Goal: Task Accomplishment & Management: Complete application form

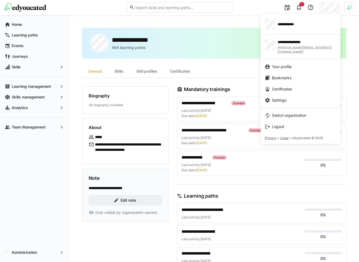
click at [221, 69] on div at bounding box center [179, 131] width 359 height 262
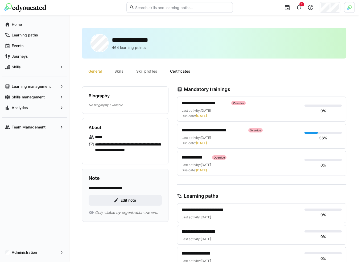
click at [186, 69] on div "Certificates" at bounding box center [180, 71] width 33 height 13
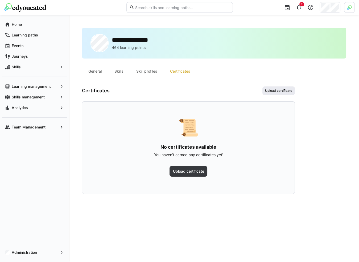
click at [285, 92] on span "Upload certificate" at bounding box center [279, 91] width 28 height 4
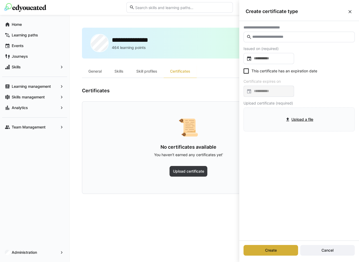
click at [303, 39] on input "text" at bounding box center [302, 37] width 100 height 5
click at [294, 39] on input "text" at bounding box center [302, 37] width 100 height 5
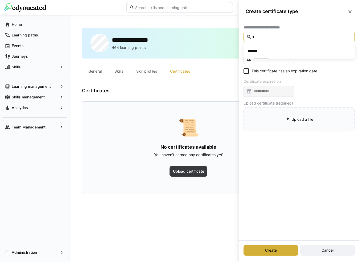
type input "*"
click at [298, 34] on eds-input "*" at bounding box center [299, 37] width 111 height 11
type input "*"
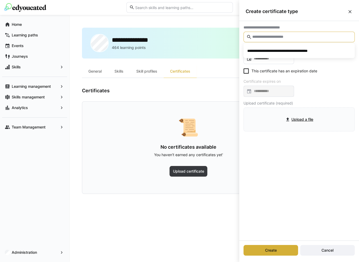
type input "*"
click at [307, 22] on div "**********" at bounding box center [300, 78] width 120 height 115
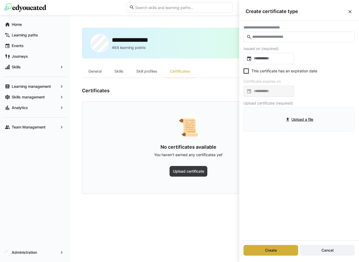
click at [274, 40] on eds-input at bounding box center [299, 37] width 111 height 11
type input "*"
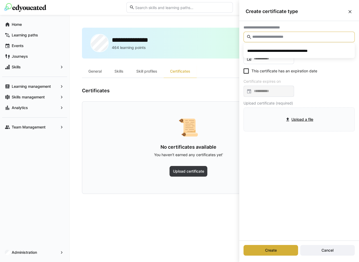
type input "*"
click at [285, 35] on input "text" at bounding box center [302, 37] width 100 height 5
click at [296, 29] on div "**********" at bounding box center [299, 27] width 111 height 4
click at [337, 61] on div "**********" at bounding box center [300, 78] width 120 height 115
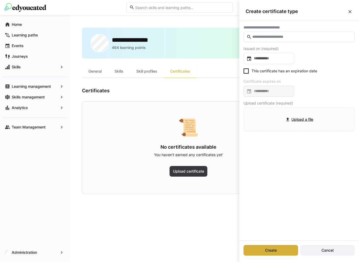
click at [351, 10] on eds-icon at bounding box center [350, 11] width 5 height 5
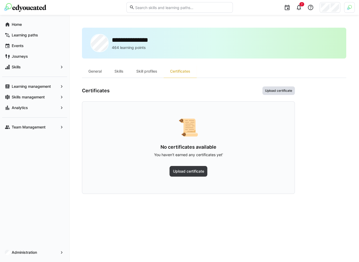
click at [280, 88] on span "Upload certificate" at bounding box center [279, 91] width 33 height 9
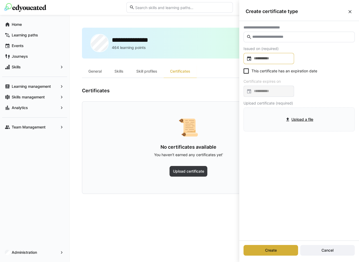
click at [278, 53] on div at bounding box center [269, 58] width 51 height 11
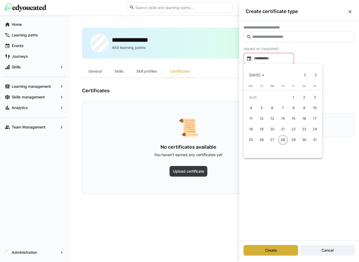
click at [329, 56] on div at bounding box center [179, 131] width 359 height 262
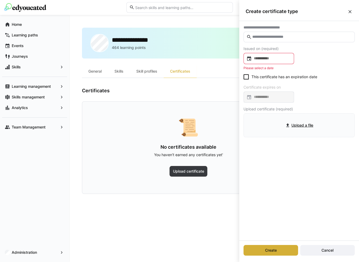
click at [326, 64] on div "**********" at bounding box center [300, 81] width 120 height 121
click at [271, 43] on div "**********" at bounding box center [300, 81] width 120 height 121
click at [306, 59] on app-datepicker-form "Issued on (required) Please select a date" at bounding box center [276, 58] width 64 height 23
click at [268, 252] on span "Create" at bounding box center [271, 250] width 13 height 5
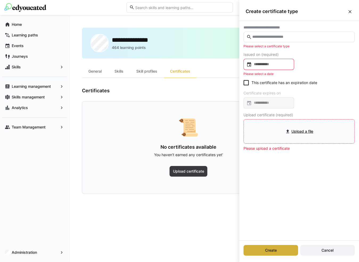
click at [276, 228] on div "**********" at bounding box center [300, 131] width 120 height 220
click at [321, 251] on span "Cancel" at bounding box center [328, 250] width 14 height 5
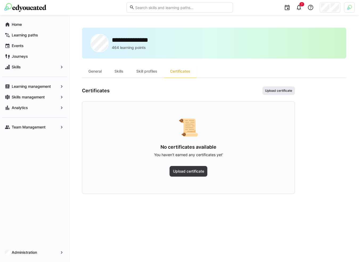
click at [280, 87] on span "Upload certificate" at bounding box center [279, 91] width 33 height 9
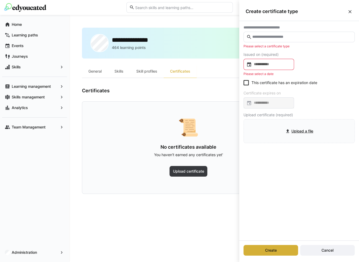
click at [274, 83] on eds-checkbox "This certificate has an expiration date" at bounding box center [281, 82] width 74 height 5
click at [280, 86] on div "This certificate has an expiration date" at bounding box center [299, 83] width 111 height 7
click at [281, 85] on eds-checkbox "This certificate has an expiration date" at bounding box center [281, 82] width 74 height 5
click at [293, 123] on input "file" at bounding box center [299, 131] width 111 height 23
click at [349, 11] on eds-icon at bounding box center [350, 11] width 5 height 5
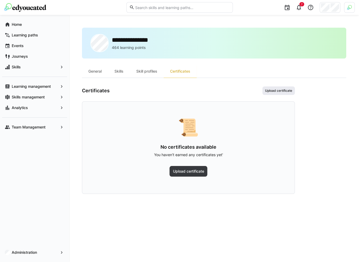
click at [286, 89] on span "Upload certificate" at bounding box center [279, 91] width 28 height 4
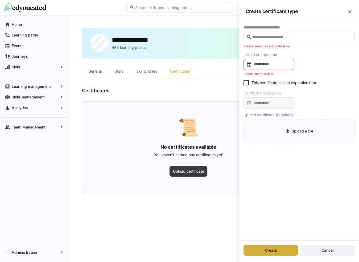
click at [349, 13] on eds-icon at bounding box center [350, 11] width 5 height 5
